Goal: Task Accomplishment & Management: Manage account settings

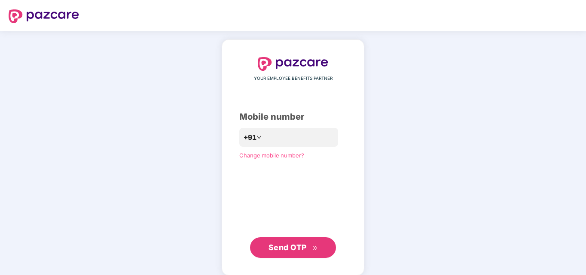
click at [291, 250] on span "Send OTP" at bounding box center [287, 247] width 38 height 9
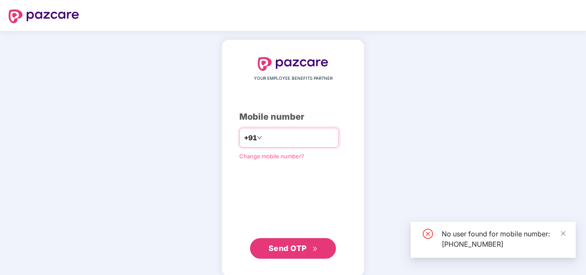
click at [309, 143] on input "**********" at bounding box center [299, 138] width 70 height 14
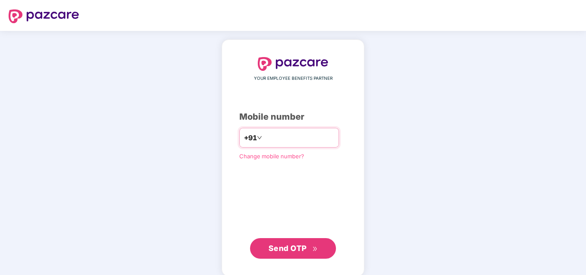
type input "**********"
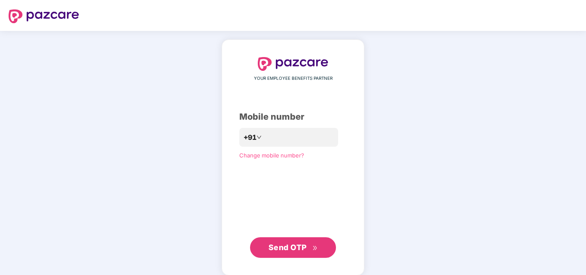
click at [282, 251] on span "Send OTP" at bounding box center [287, 247] width 38 height 9
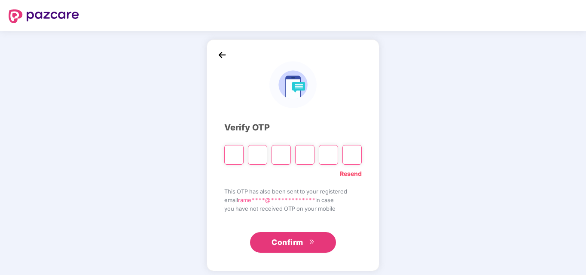
type input "*"
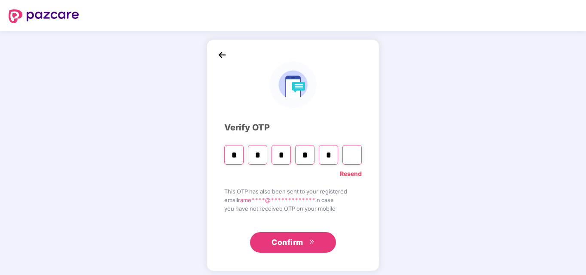
type input "*"
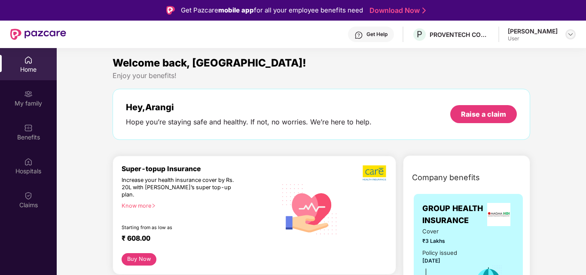
click at [569, 33] on img at bounding box center [570, 34] width 7 height 7
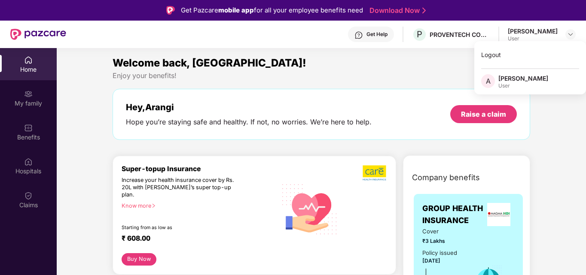
click at [373, 92] on div "Hey, Arangi Hope you’re staying safe and healthy. If not, no worries. We’re her…" at bounding box center [320, 114] width 417 height 51
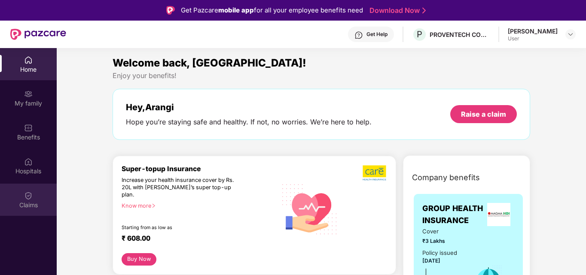
click at [30, 204] on div "Claims" at bounding box center [28, 205] width 57 height 9
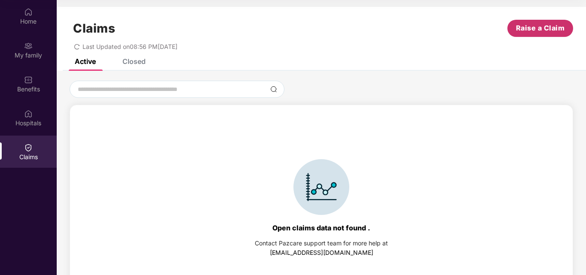
click at [530, 30] on span "Raise a Claim" at bounding box center [540, 28] width 49 height 11
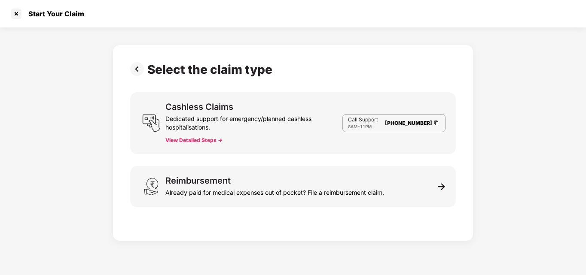
scroll to position [21, 0]
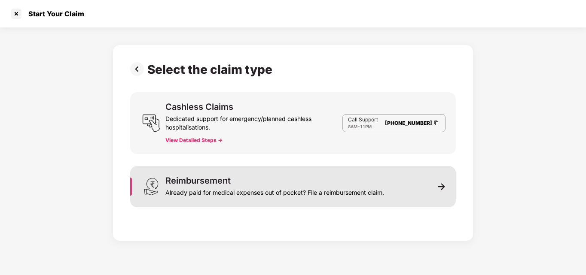
click at [233, 188] on div "Already paid for medical expenses out of pocket? File a reimbursement claim." at bounding box center [274, 191] width 219 height 12
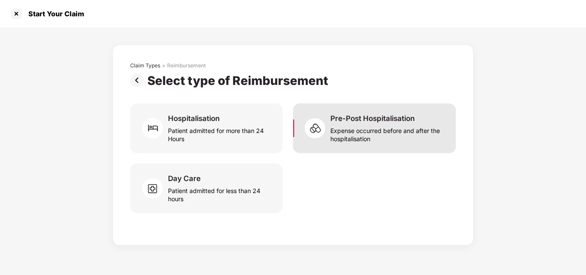
click at [371, 131] on div "Expense occurred before and after the hospitalisation" at bounding box center [387, 133] width 115 height 20
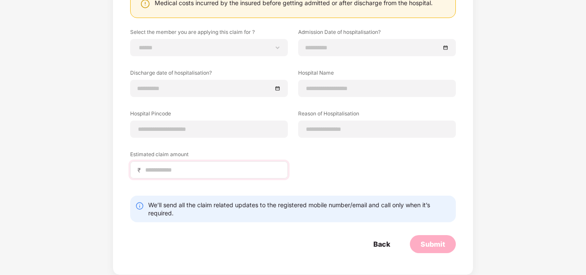
scroll to position [0, 0]
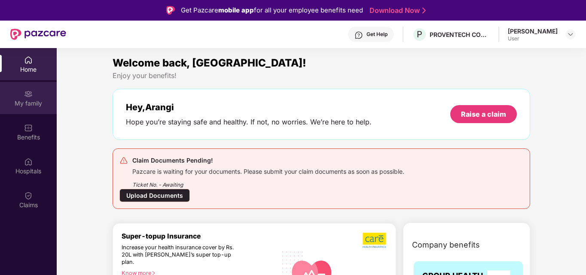
click at [31, 94] on img at bounding box center [28, 94] width 9 height 9
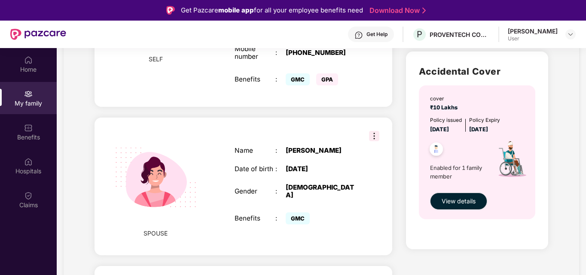
scroll to position [273, 0]
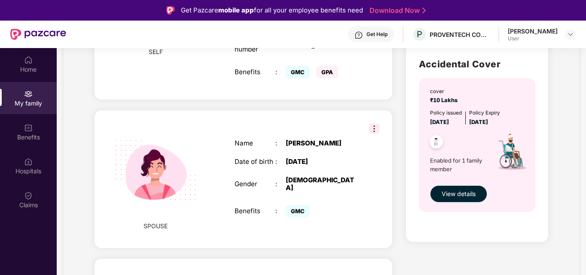
click at [450, 197] on span "View details" at bounding box center [458, 193] width 34 height 9
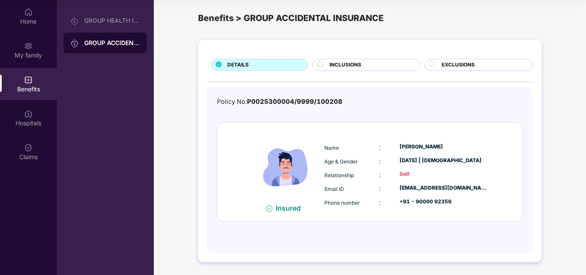
scroll to position [0, 0]
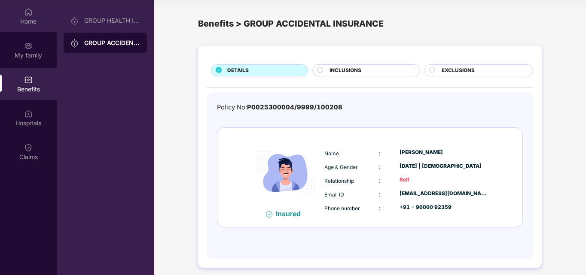
click at [24, 18] on div "Home" at bounding box center [28, 21] width 57 height 9
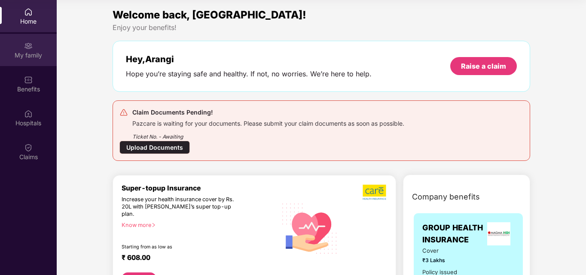
click at [24, 48] on img at bounding box center [28, 46] width 9 height 9
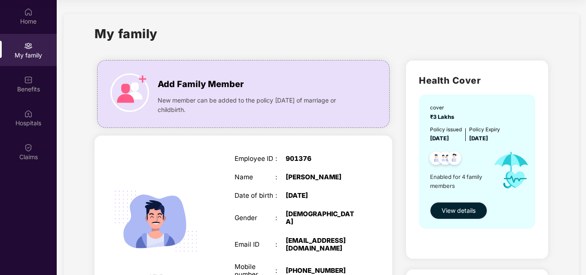
click at [457, 210] on span "View details" at bounding box center [458, 210] width 34 height 9
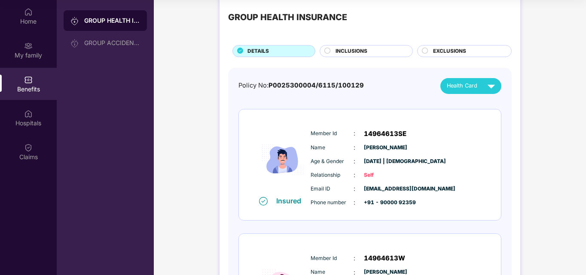
scroll to position [17, 0]
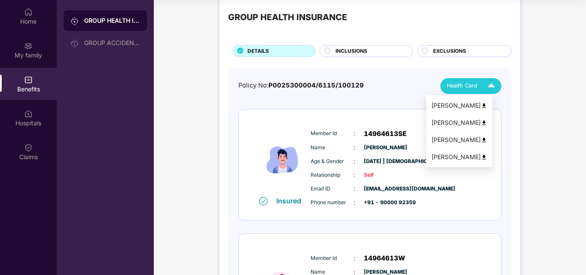
click at [487, 122] on img at bounding box center [483, 123] width 6 height 6
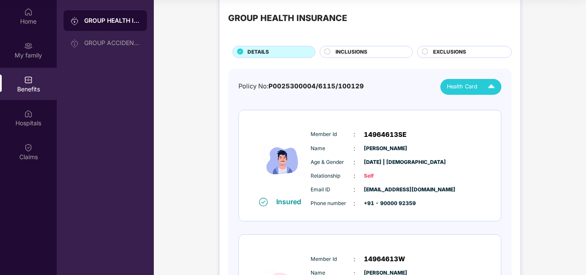
scroll to position [9, 0]
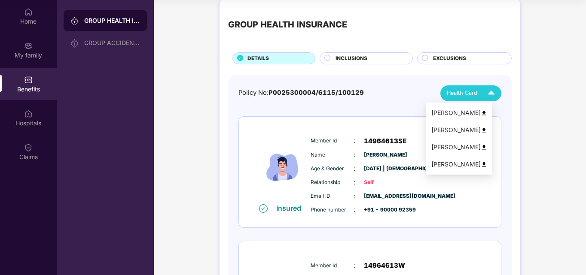
click at [491, 93] on img at bounding box center [490, 93] width 15 height 15
click at [487, 113] on img at bounding box center [483, 113] width 6 height 6
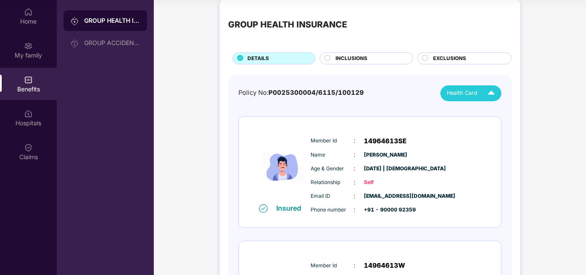
scroll to position [0, 0]
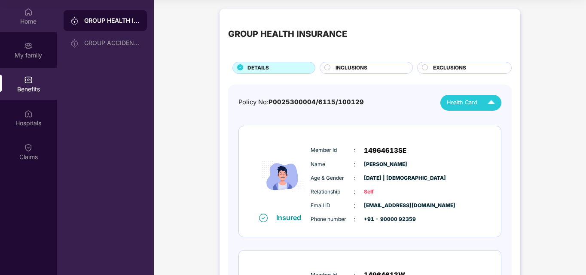
click at [25, 15] on img at bounding box center [28, 12] width 9 height 9
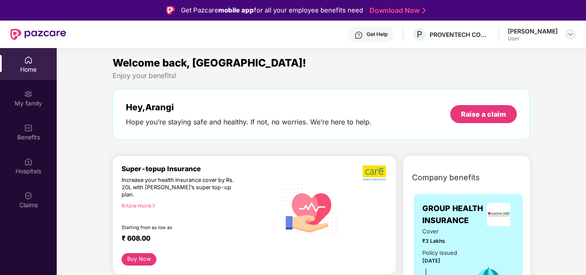
click at [571, 36] on img at bounding box center [570, 34] width 7 height 7
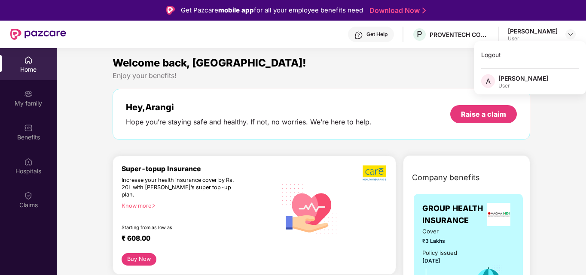
click at [507, 89] on div "Logout A [PERSON_NAME] User" at bounding box center [530, 67] width 112 height 53
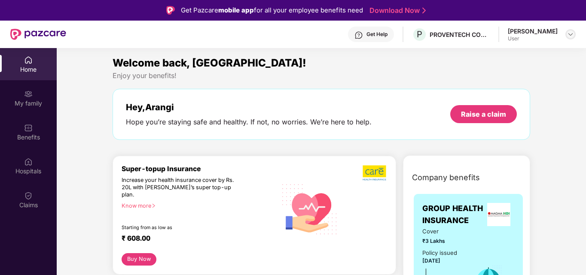
click at [574, 32] on div at bounding box center [570, 34] width 10 height 10
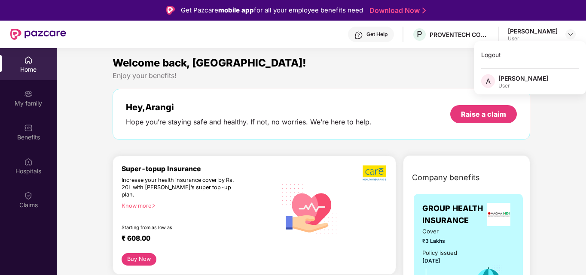
click at [489, 82] on span "A" at bounding box center [488, 81] width 5 height 10
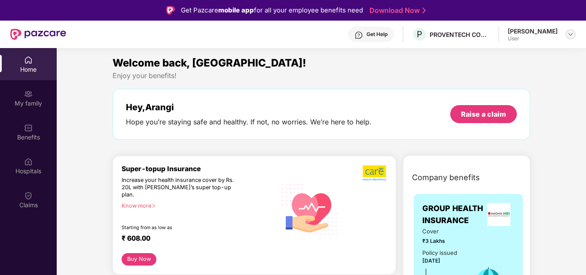
click at [570, 30] on div at bounding box center [570, 34] width 10 height 10
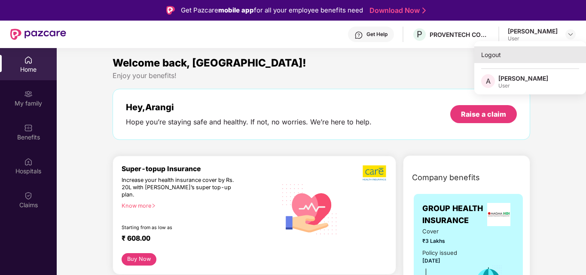
click at [495, 58] on div "Logout" at bounding box center [530, 54] width 112 height 17
